Goal: Information Seeking & Learning: Learn about a topic

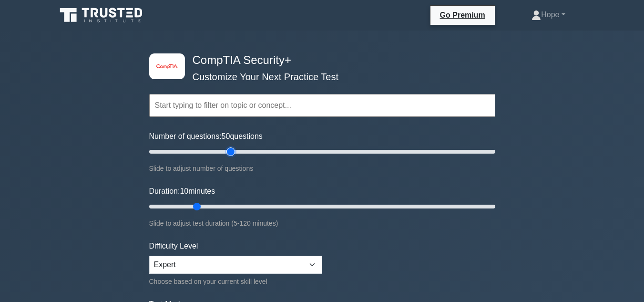
click at [227, 151] on input "Number of questions: 50 questions" at bounding box center [322, 151] width 346 height 11
click at [209, 151] on input "Number of questions: 50 questions" at bounding box center [322, 151] width 346 height 11
type input "30"
click at [197, 152] on input "Number of questions: 40 questions" at bounding box center [322, 151] width 346 height 11
drag, startPoint x: 198, startPoint y: 208, endPoint x: 217, endPoint y: 205, distance: 19.7
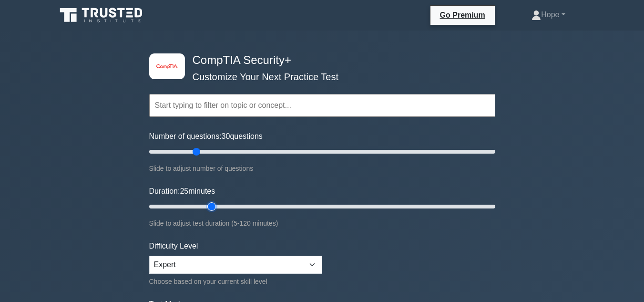
type input "25"
click at [217, 205] on input "Duration: 25 minutes" at bounding box center [322, 206] width 346 height 11
click at [215, 205] on input "Duration: 25 minutes" at bounding box center [322, 206] width 346 height 11
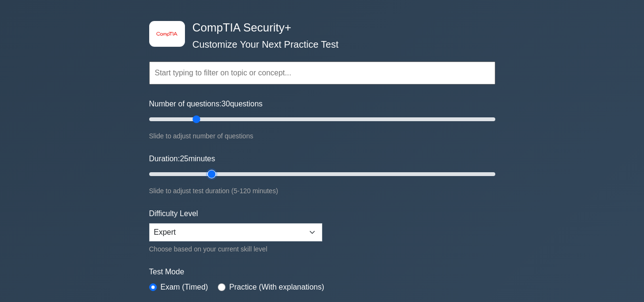
scroll to position [48, 0]
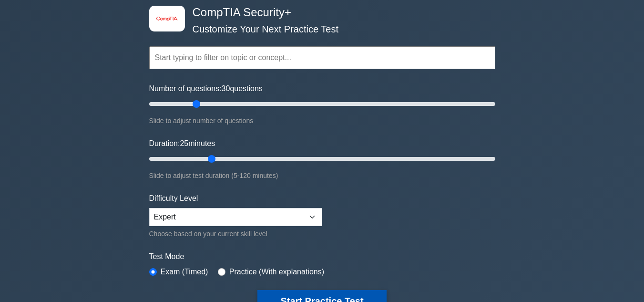
click at [332, 291] on button "Start Practice Test" at bounding box center [321, 301] width 129 height 22
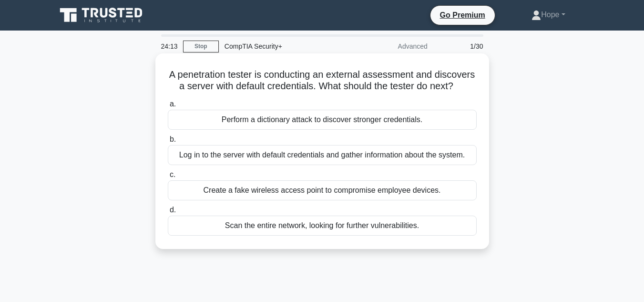
click at [366, 165] on div "Log in to the server with default credentials and gather information about the …" at bounding box center [322, 155] width 309 height 20
click at [168, 142] on input "b. Log in to the server with default credentials and gather information about t…" at bounding box center [168, 139] width 0 height 6
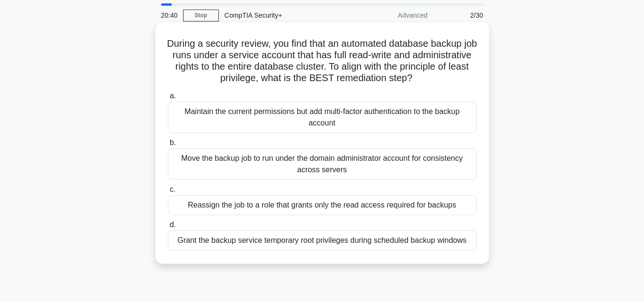
scroll to position [48, 0]
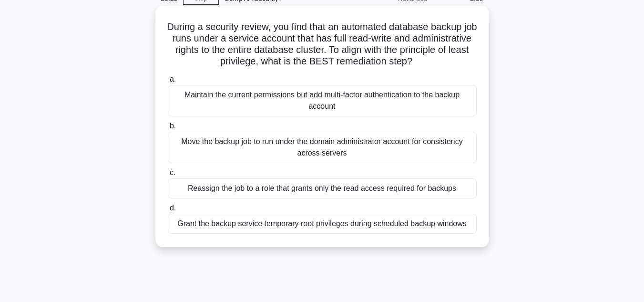
click at [329, 227] on div "Grant the backup service temporary root privileges during scheduled backup wind…" at bounding box center [322, 223] width 309 height 20
click at [168, 211] on input "d. Grant the backup service temporary root privileges during scheduled backup w…" at bounding box center [168, 208] width 0 height 6
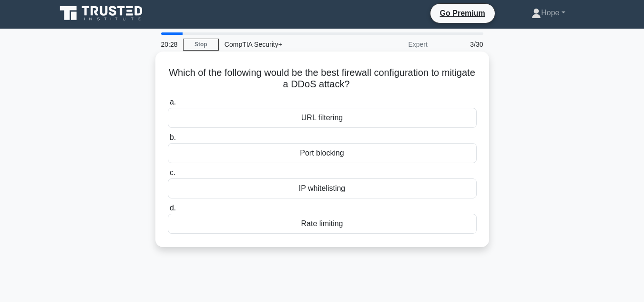
scroll to position [0, 0]
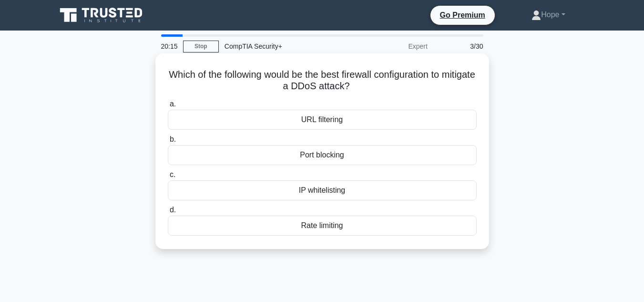
click at [332, 229] on div "Rate limiting" at bounding box center [322, 225] width 309 height 20
click at [168, 213] on input "d. Rate limiting" at bounding box center [168, 210] width 0 height 6
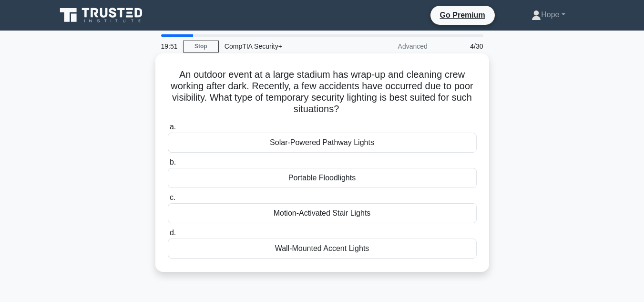
click at [345, 175] on div "Portable Floodlights" at bounding box center [322, 178] width 309 height 20
click at [168, 165] on input "b. Portable Floodlights" at bounding box center [168, 162] width 0 height 6
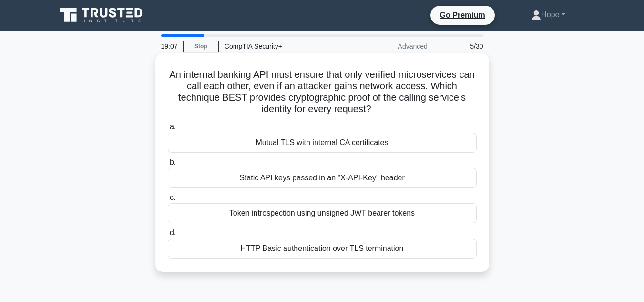
click at [323, 139] on div "Mutual TLS with internal CA certificates" at bounding box center [322, 142] width 309 height 20
click at [168, 130] on input "a. Mutual TLS with internal CA certificates" at bounding box center [168, 127] width 0 height 6
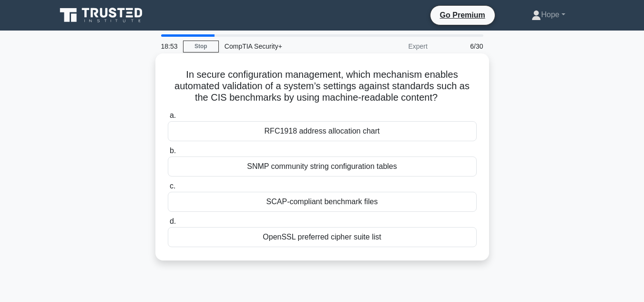
click at [330, 128] on div "RFC1918 address allocation chart" at bounding box center [322, 131] width 309 height 20
click at [168, 119] on input "a. RFC1918 address allocation chart" at bounding box center [168, 115] width 0 height 6
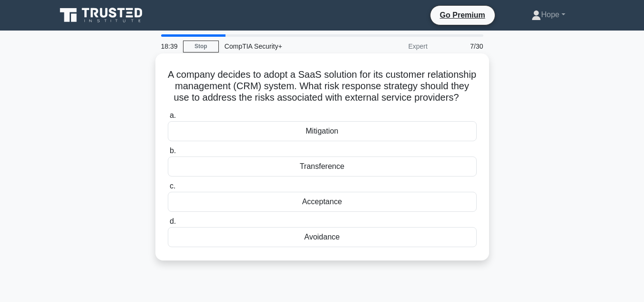
click at [316, 176] on div "Transference" at bounding box center [322, 166] width 309 height 20
click at [168, 154] on input "b. Transference" at bounding box center [168, 151] width 0 height 6
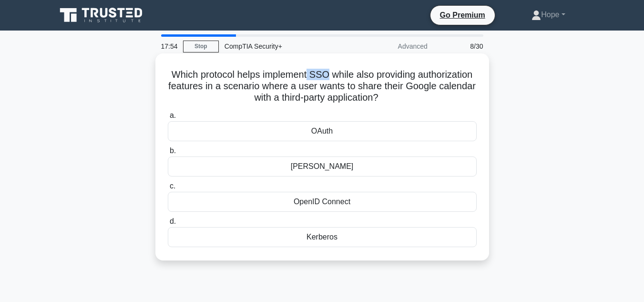
drag, startPoint x: 339, startPoint y: 75, endPoint x: 359, endPoint y: 74, distance: 20.0
click at [359, 74] on h5 "Which protocol helps implement SSO while also providing authorization features …" at bounding box center [322, 86] width 311 height 35
click at [441, 94] on h5 "Which protocol helps implement SSO while also providing authorization features …" at bounding box center [322, 86] width 311 height 35
drag, startPoint x: 190, startPoint y: 75, endPoint x: 445, endPoint y: 105, distance: 257.1
click at [445, 105] on div "Which protocol helps implement SSO while also providing authorization features …" at bounding box center [322, 156] width 326 height 199
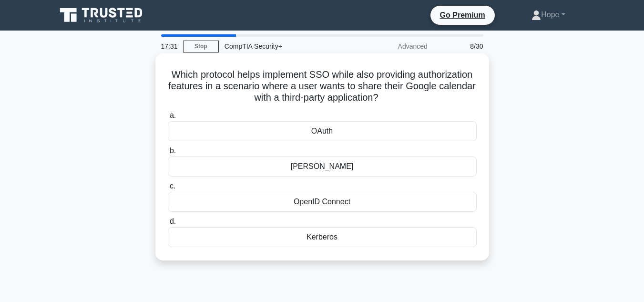
copy h5 "Which protocol helps implement SSO while also providing authorization features …"
click at [439, 95] on h5 "Which protocol helps implement SSO while also providing authorization features …" at bounding box center [322, 86] width 311 height 35
click at [330, 131] on div "OAuth" at bounding box center [322, 131] width 309 height 20
click at [168, 119] on input "a. OAuth" at bounding box center [168, 115] width 0 height 6
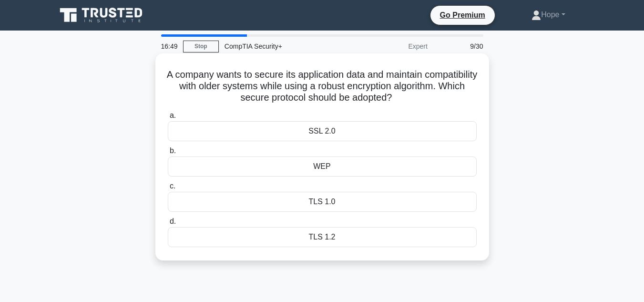
click at [320, 240] on div "TLS 1.2" at bounding box center [322, 237] width 309 height 20
click at [168, 224] on input "d. TLS 1.2" at bounding box center [168, 221] width 0 height 6
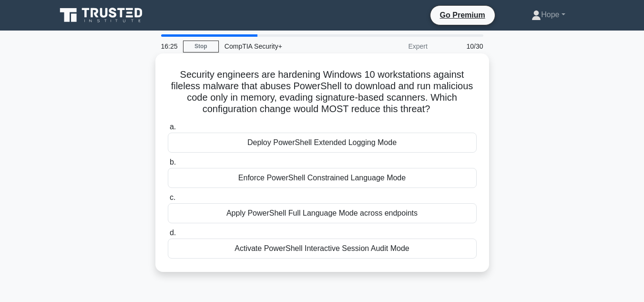
click at [334, 178] on div "Enforce PowerShell Constrained Language Mode" at bounding box center [322, 178] width 309 height 20
click at [168, 165] on input "b. Enforce PowerShell Constrained Language Mode" at bounding box center [168, 162] width 0 height 6
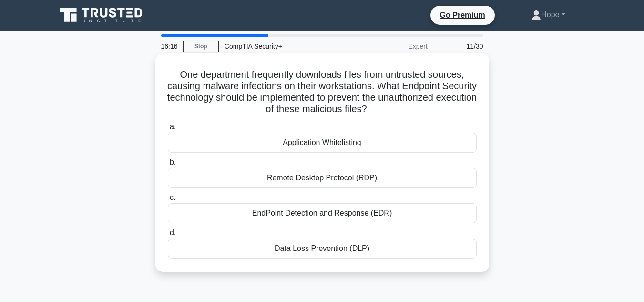
click at [376, 144] on div "Application Whitelisting" at bounding box center [322, 142] width 309 height 20
click at [168, 130] on input "a. Application Whitelisting" at bounding box center [168, 127] width 0 height 6
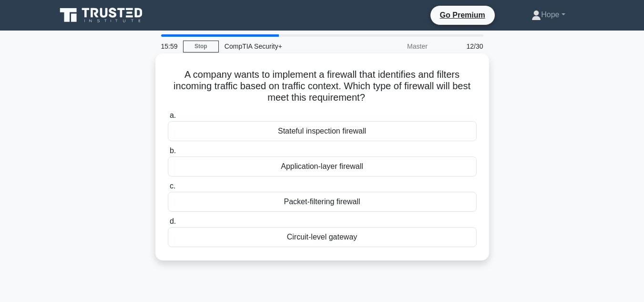
click at [326, 164] on div "Application-layer firewall" at bounding box center [322, 166] width 309 height 20
click at [168, 154] on input "b. Application-layer firewall" at bounding box center [168, 151] width 0 height 6
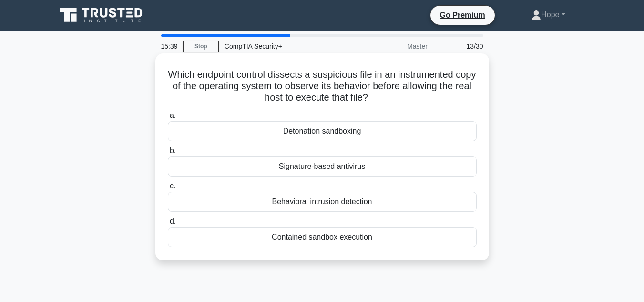
drag, startPoint x: 175, startPoint y: 75, endPoint x: 418, endPoint y: 103, distance: 244.1
click at [419, 102] on h5 "Which endpoint control dissects a suspicious file in an instrumented copy of th…" at bounding box center [322, 86] width 311 height 35
copy h5 "Which endpoint control dissects a suspicious file in an instrumented copy of th…"
click at [419, 75] on h5 "Which endpoint control dissects a suspicious file in an instrumented copy of th…" at bounding box center [322, 86] width 311 height 35
click at [412, 97] on h5 "Which endpoint control dissects a suspicious file in an instrumented copy of th…" at bounding box center [322, 86] width 311 height 35
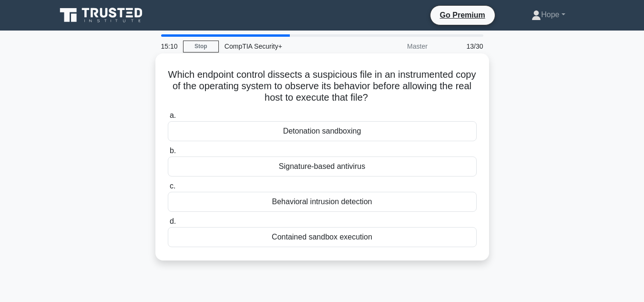
click at [314, 230] on div "Contained sandbox execution" at bounding box center [322, 237] width 309 height 20
click at [168, 224] on input "d. Contained sandbox execution" at bounding box center [168, 221] width 0 height 6
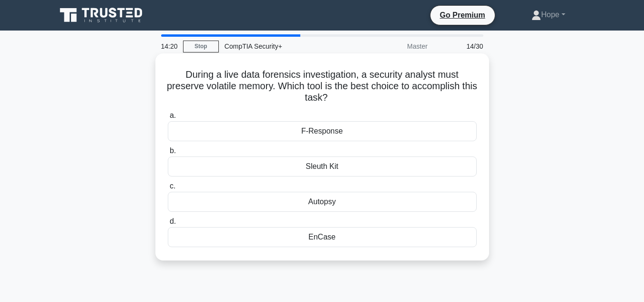
click at [363, 139] on div "F-Response" at bounding box center [322, 131] width 309 height 20
click at [168, 119] on input "a. F-Response" at bounding box center [168, 115] width 0 height 6
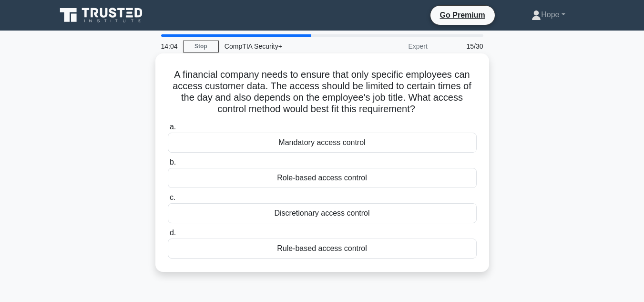
click at [300, 252] on div "Rule-based access control" at bounding box center [322, 248] width 309 height 20
click at [168, 236] on input "d. Rule-based access control" at bounding box center [168, 233] width 0 height 6
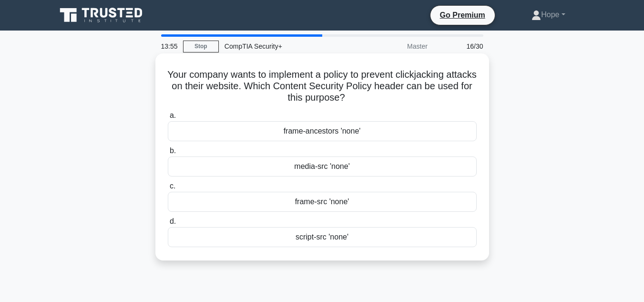
click at [383, 128] on div "frame-ancestors 'none'" at bounding box center [322, 131] width 309 height 20
click at [168, 119] on input "a. frame-ancestors 'none'" at bounding box center [168, 115] width 0 height 6
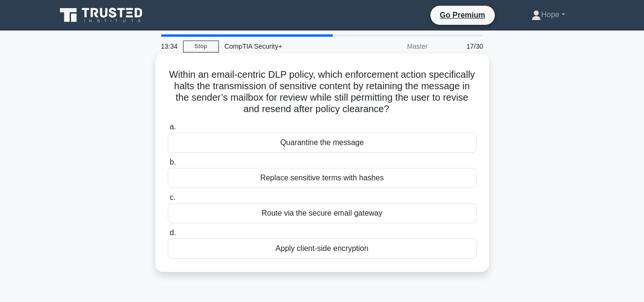
click at [320, 213] on div "Route via the secure email gateway" at bounding box center [322, 213] width 309 height 20
click at [168, 201] on input "c. Route via the secure email gateway" at bounding box center [168, 197] width 0 height 6
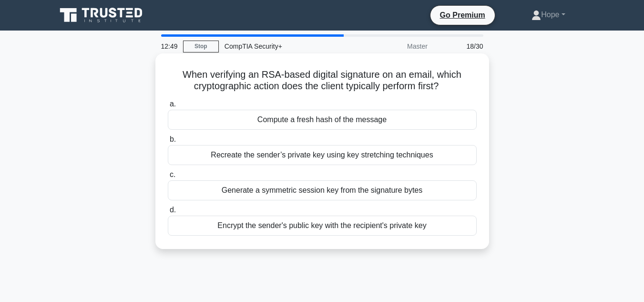
click at [384, 122] on div "Compute a fresh hash of the message" at bounding box center [322, 120] width 309 height 20
click at [168, 107] on input "a. Compute a fresh hash of the message" at bounding box center [168, 104] width 0 height 6
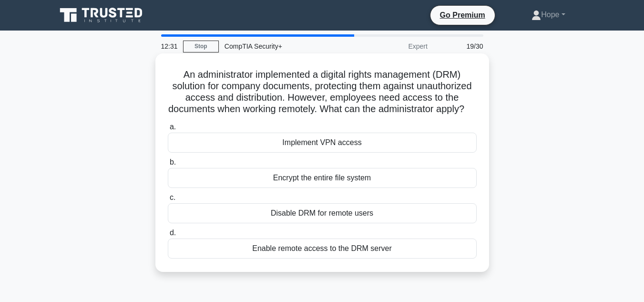
click at [324, 258] on div "Enable remote access to the DRM server" at bounding box center [322, 248] width 309 height 20
click at [168, 236] on input "d. Enable remote access to the DRM server" at bounding box center [168, 233] width 0 height 6
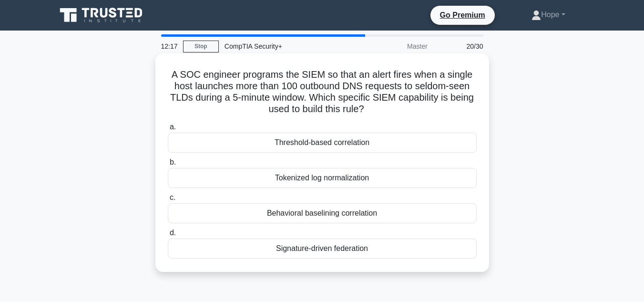
drag, startPoint x: 167, startPoint y: 74, endPoint x: 330, endPoint y: 182, distance: 195.4
click at [371, 252] on div "A SOC engineer programs the SIEM so that an alert fires when a single host laun…" at bounding box center [322, 162] width 326 height 211
copy div "A SOC engineer programs the SIEM so that an alert fires when a single host laun…"
click at [458, 120] on div "a. Threshold-based correlation b. Tokenized log normalization c. d." at bounding box center [322, 189] width 320 height 141
click at [253, 139] on div "Threshold-based correlation" at bounding box center [322, 142] width 309 height 20
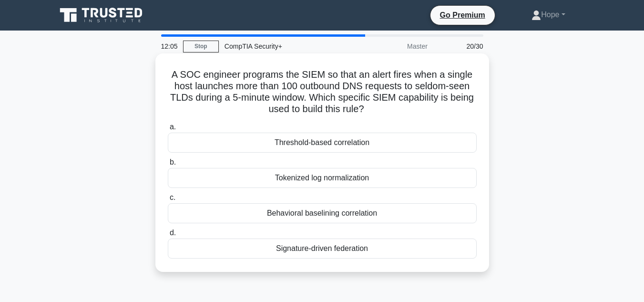
click at [168, 130] on input "a. Threshold-based correlation" at bounding box center [168, 127] width 0 height 6
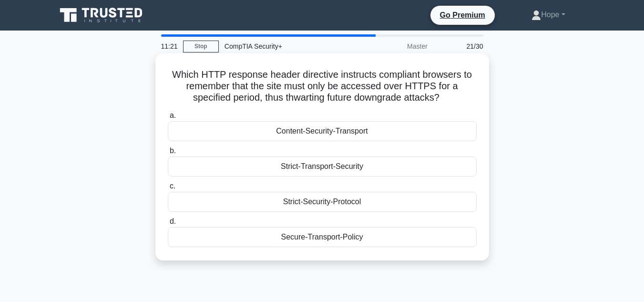
click at [349, 169] on div "Strict-Transport-Security" at bounding box center [322, 166] width 309 height 20
click at [168, 154] on input "b. Strict-Transport-Security" at bounding box center [168, 151] width 0 height 6
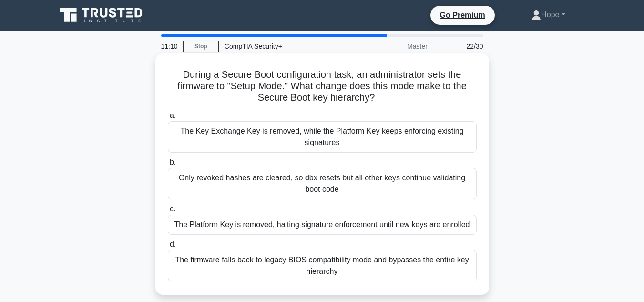
click at [343, 135] on div "The Key Exchange Key is removed, while the Platform Key keeps enforcing existin…" at bounding box center [322, 136] width 309 height 31
click at [168, 119] on input "a. The Key Exchange Key is removed, while the Platform Key keeps enforcing exis…" at bounding box center [168, 115] width 0 height 6
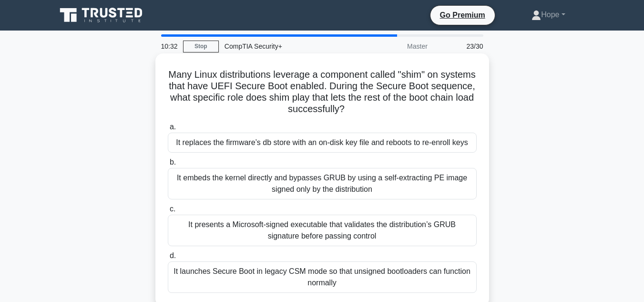
click at [311, 175] on div "It embeds the kernel directly and bypasses GRUB by using a self-extracting PE i…" at bounding box center [322, 183] width 309 height 31
click at [168, 165] on input "b. It embeds the kernel directly and bypasses GRUB by using a self-extracting P…" at bounding box center [168, 162] width 0 height 6
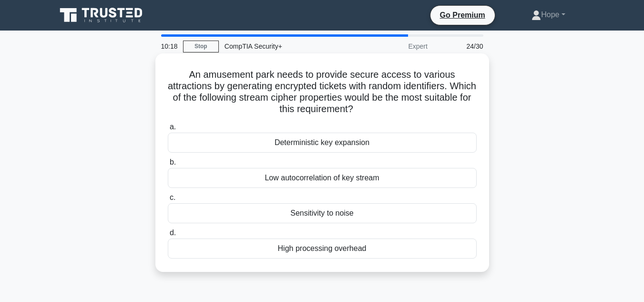
click at [289, 141] on div "Deterministic key expansion" at bounding box center [322, 142] width 309 height 20
click at [168, 130] on input "a. Deterministic key expansion" at bounding box center [168, 127] width 0 height 6
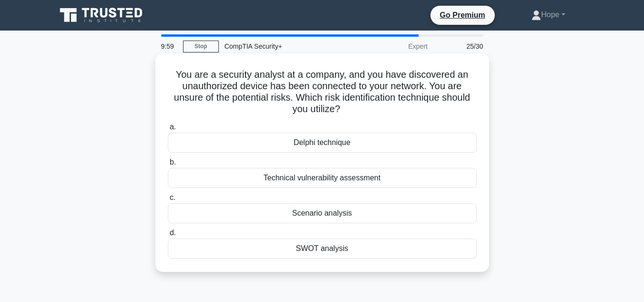
click at [297, 218] on div "Scenario analysis" at bounding box center [322, 213] width 309 height 20
click at [168, 201] on input "c. Scenario analysis" at bounding box center [168, 197] width 0 height 6
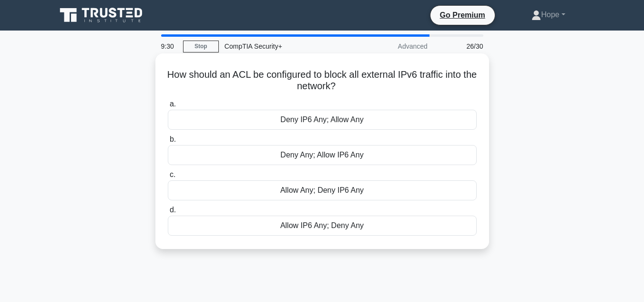
click at [308, 189] on div "Allow Any; Deny IP6 Any" at bounding box center [322, 190] width 309 height 20
click at [168, 178] on input "c. Allow Any; Deny IP6 Any" at bounding box center [168, 175] width 0 height 6
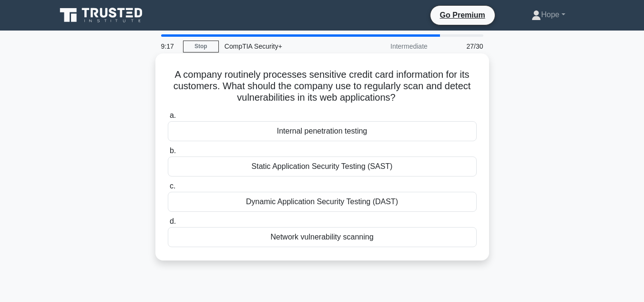
click at [330, 201] on div "Dynamic Application Security Testing (DAST)" at bounding box center [322, 202] width 309 height 20
click at [168, 189] on input "c. Dynamic Application Security Testing (DAST)" at bounding box center [168, 186] width 0 height 6
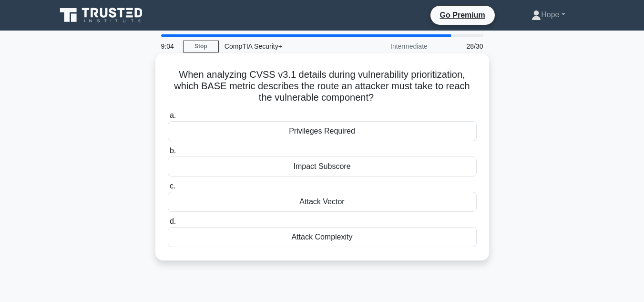
click at [331, 200] on div "Attack Vector" at bounding box center [322, 202] width 309 height 20
click at [168, 189] on input "c. Attack Vector" at bounding box center [168, 186] width 0 height 6
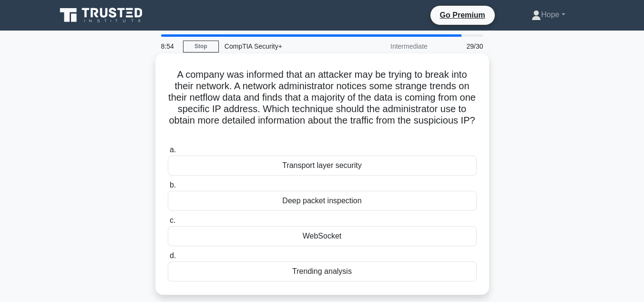
click at [298, 200] on div "Deep packet inspection" at bounding box center [322, 201] width 309 height 20
click at [168, 188] on input "b. Deep packet inspection" at bounding box center [168, 185] width 0 height 6
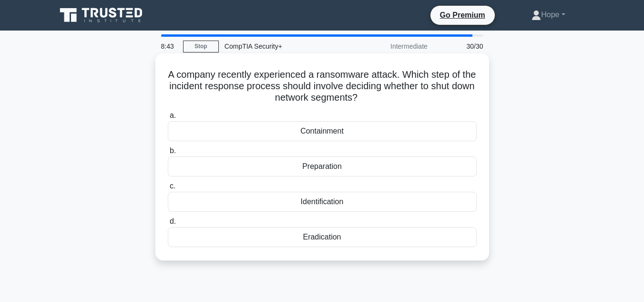
click at [324, 131] on div "Containment" at bounding box center [322, 131] width 309 height 20
click at [168, 119] on input "a. Containment" at bounding box center [168, 115] width 0 height 6
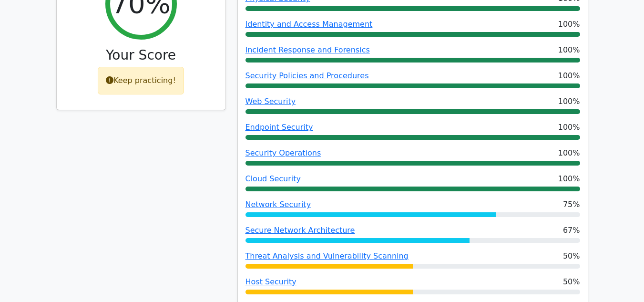
scroll to position [429, 0]
